Goal: Navigation & Orientation: Go to known website

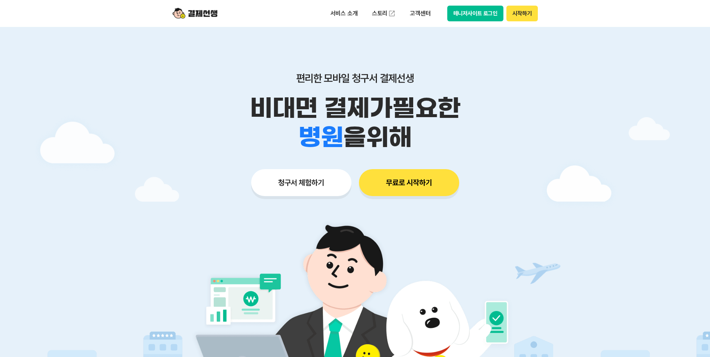
click at [473, 14] on button "매니저사이트 로그인" at bounding box center [476, 14] width 57 height 16
